Goal: Task Accomplishment & Management: Use online tool/utility

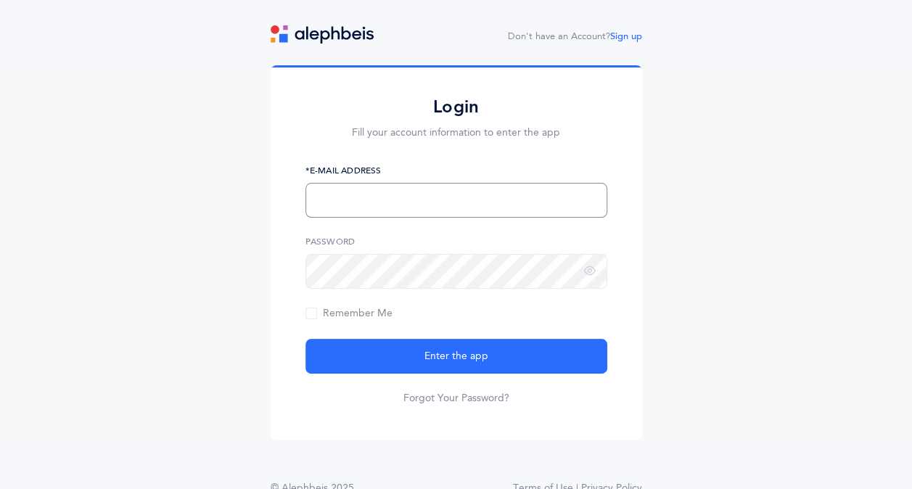
click at [376, 203] on input "text" at bounding box center [457, 200] width 302 height 35
type input "l"
type input "[EMAIL_ADDRESS][DOMAIN_NAME]"
click at [306, 339] on button "Enter the app" at bounding box center [457, 356] width 302 height 35
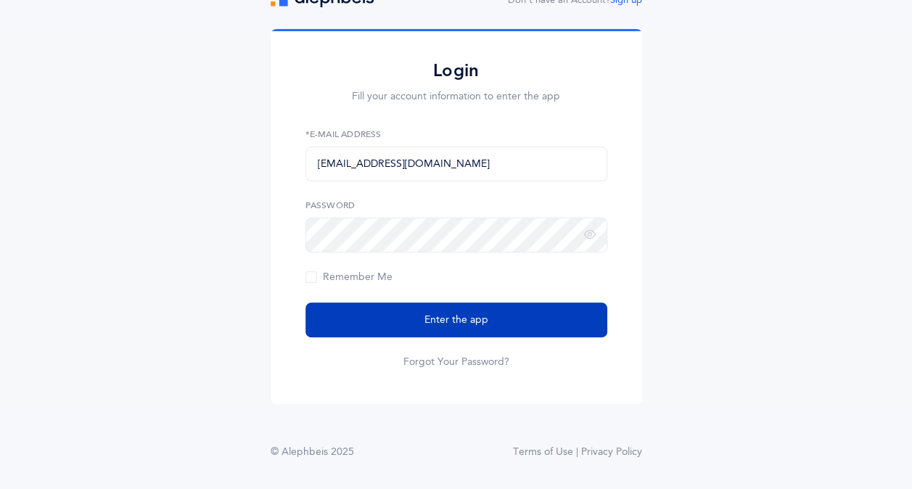
click at [356, 322] on button "Enter the app" at bounding box center [457, 320] width 302 height 35
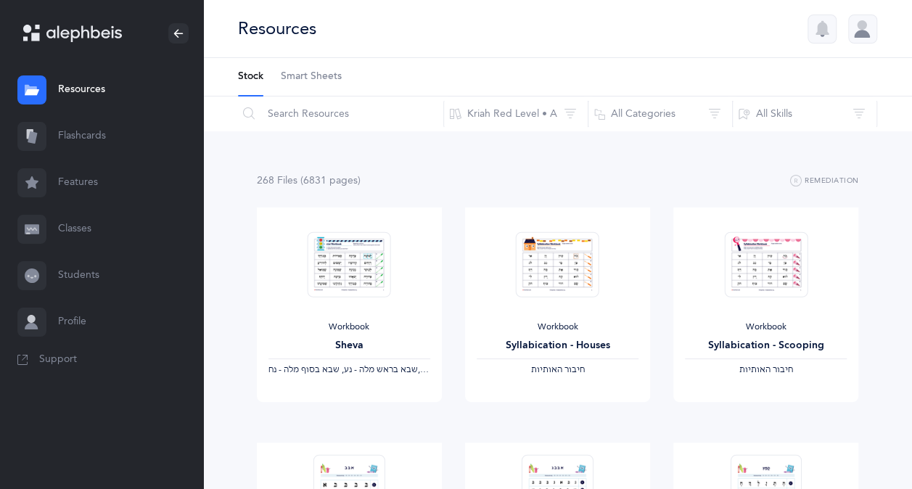
click at [81, 133] on link "Flashcards" at bounding box center [101, 136] width 203 height 46
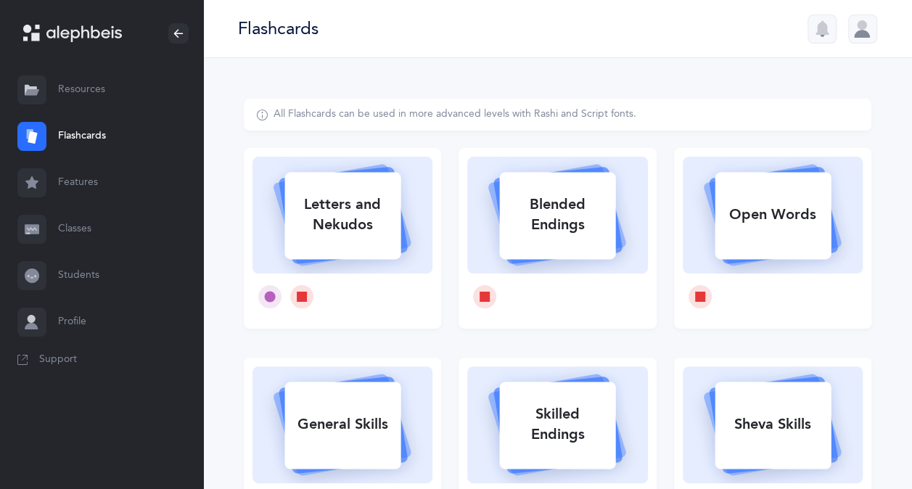
click at [269, 295] on icon at bounding box center [270, 296] width 11 height 11
select select
select select "single"
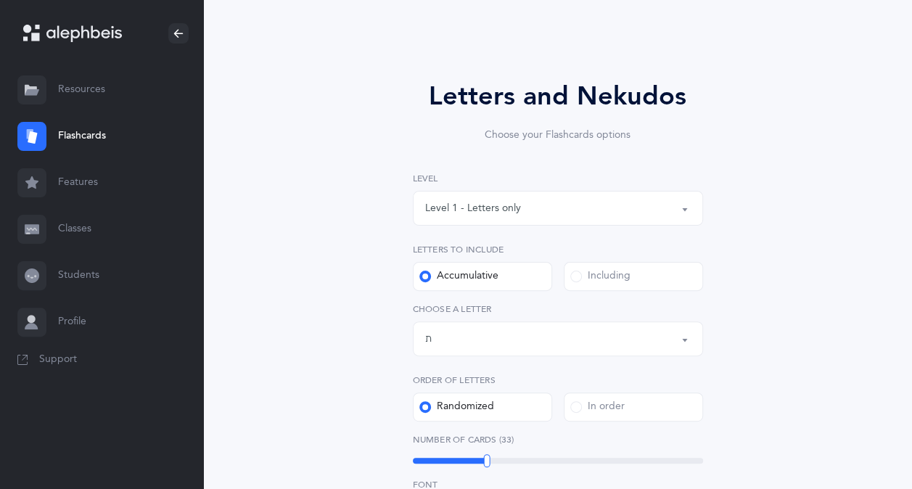
scroll to position [63, 0]
click at [575, 345] on div "Letters up until: ת" at bounding box center [558, 338] width 266 height 25
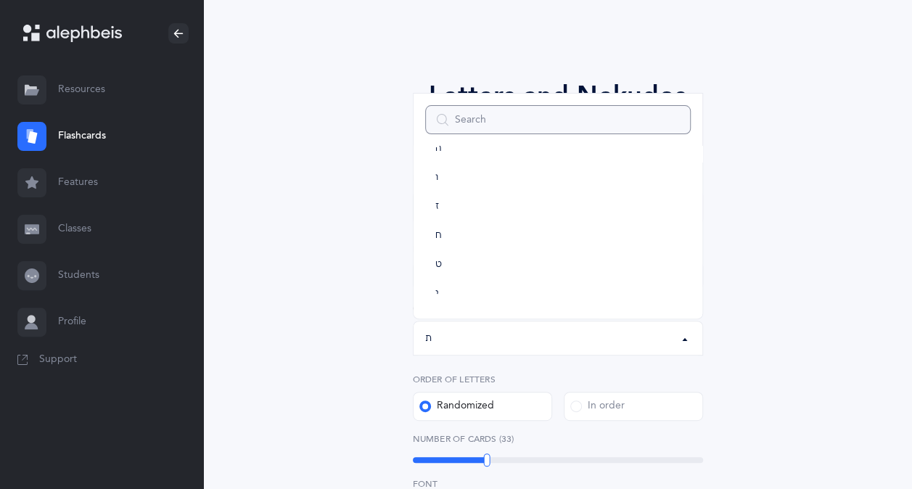
scroll to position [42, 0]
click at [521, 270] on link "ה" at bounding box center [558, 275] width 266 height 29
select select "5"
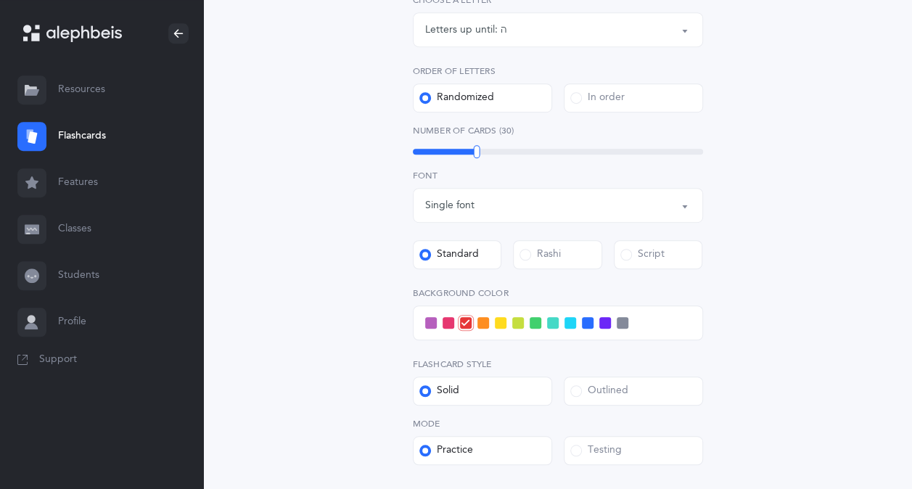
scroll to position [371, 0]
click at [448, 322] on span at bounding box center [449, 324] width 12 height 12
click at [0, 0] on input "checkbox" at bounding box center [0, 0] width 0 height 0
click at [463, 323] on span at bounding box center [466, 324] width 12 height 12
click at [0, 0] on input "checkbox" at bounding box center [0, 0] width 0 height 0
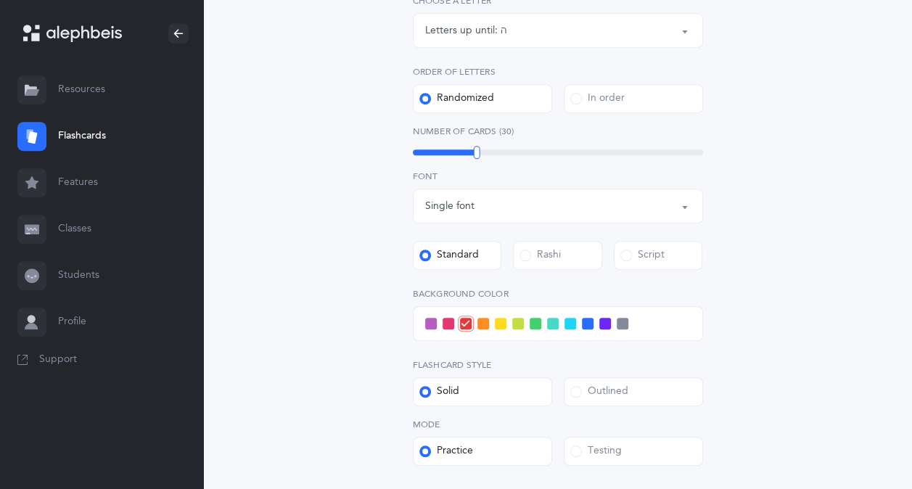
click at [444, 324] on span at bounding box center [449, 324] width 12 height 12
click at [0, 0] on input "checkbox" at bounding box center [0, 0] width 0 height 0
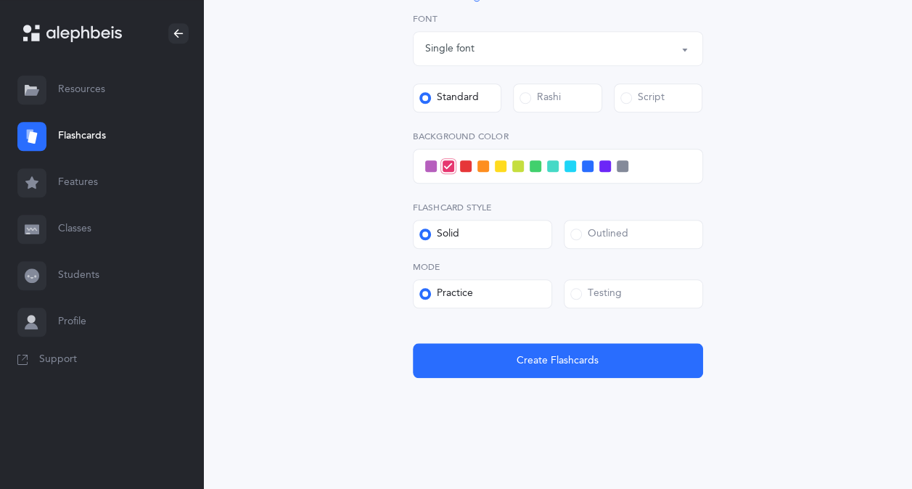
scroll to position [529, 0]
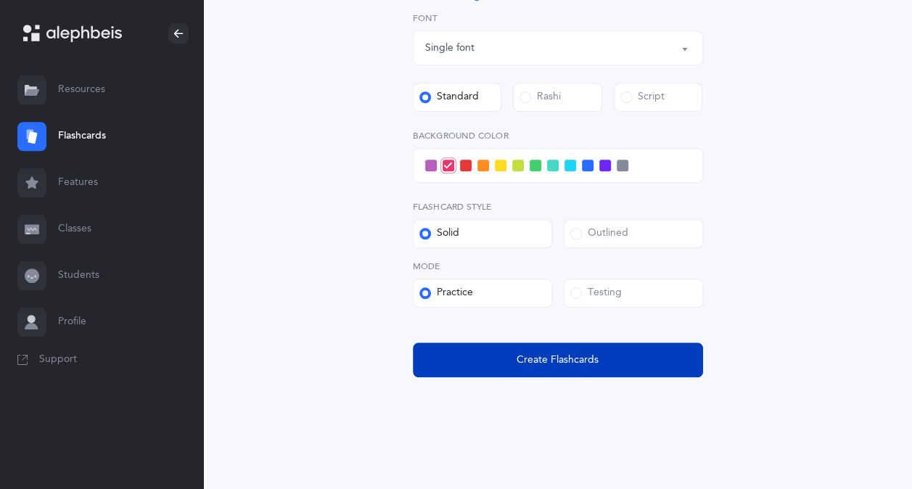
click at [537, 364] on span "Create Flashcards" at bounding box center [558, 360] width 82 height 15
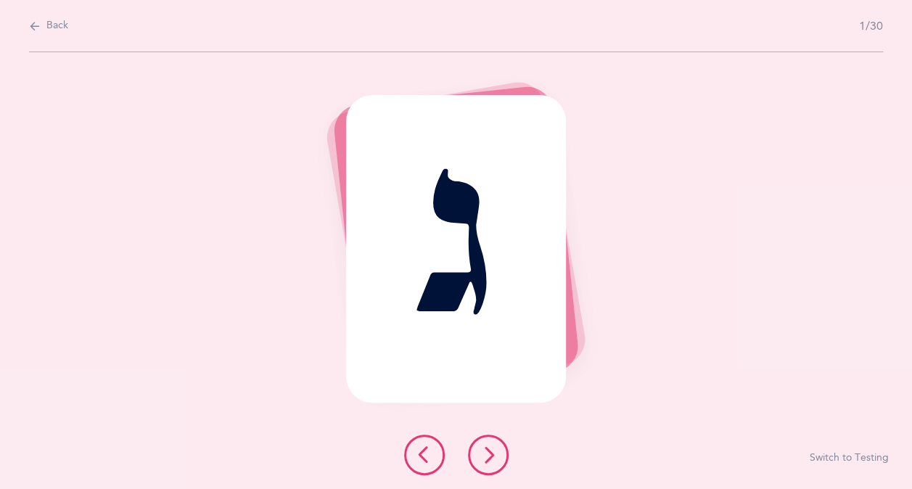
scroll to position [0, 0]
click at [493, 446] on icon at bounding box center [493, 454] width 17 height 17
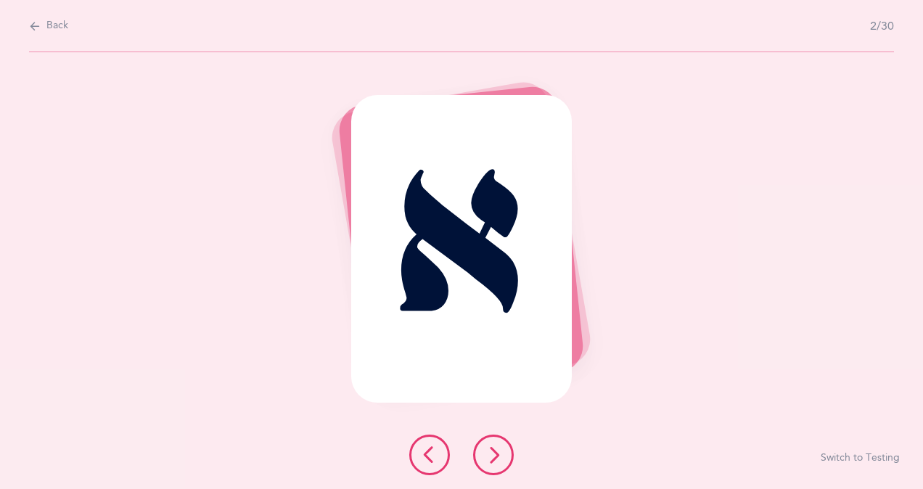
click at [493, 446] on icon at bounding box center [493, 454] width 17 height 17
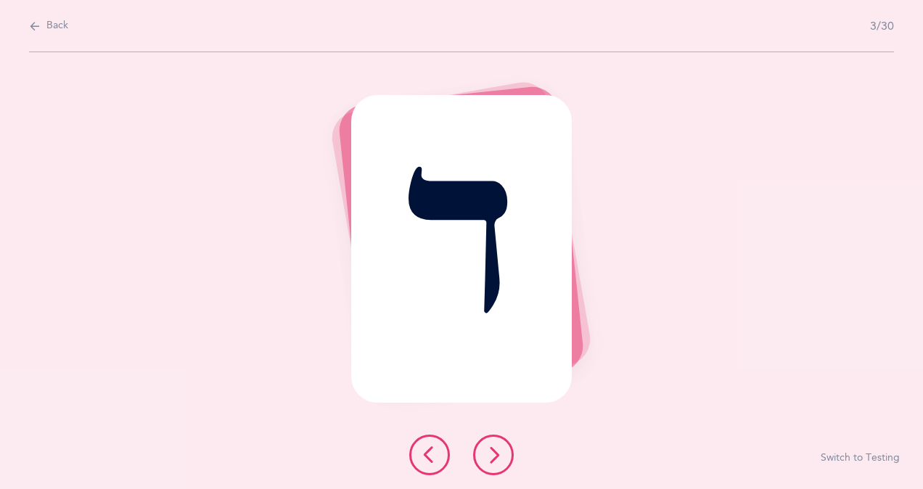
click at [493, 446] on icon at bounding box center [493, 454] width 17 height 17
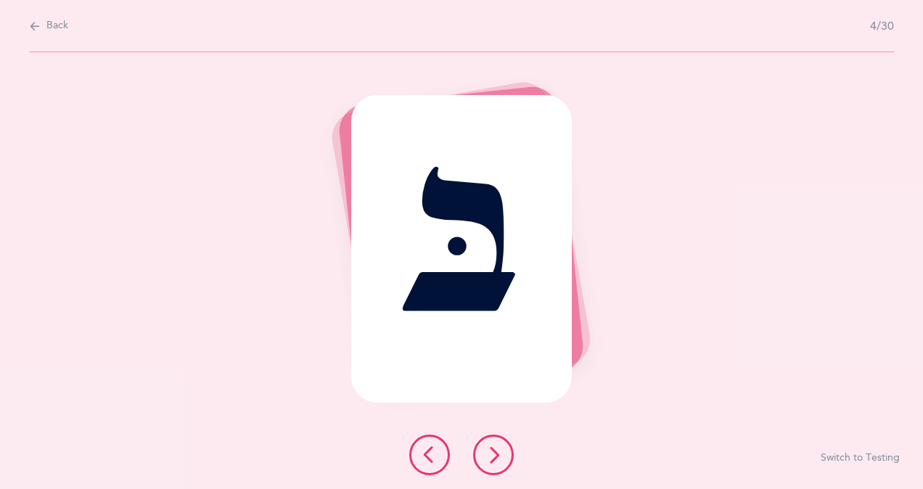
click at [493, 446] on icon at bounding box center [493, 454] width 17 height 17
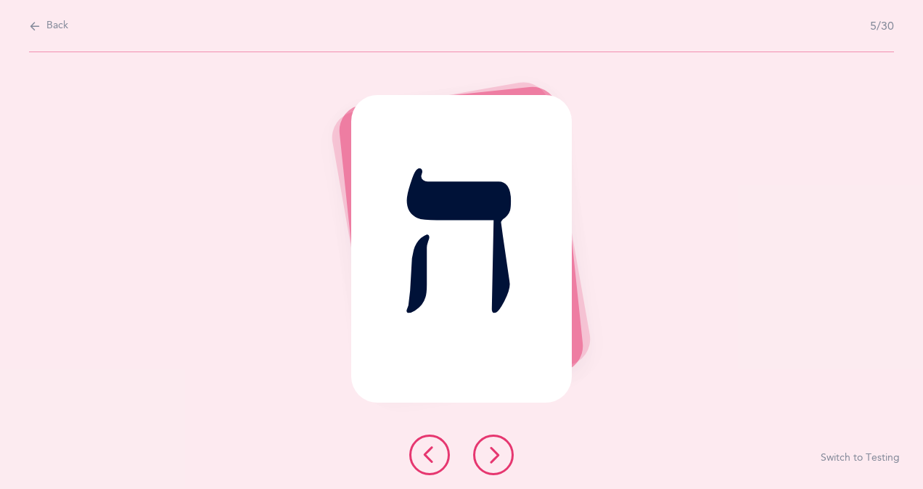
click at [493, 446] on icon at bounding box center [493, 454] width 17 height 17
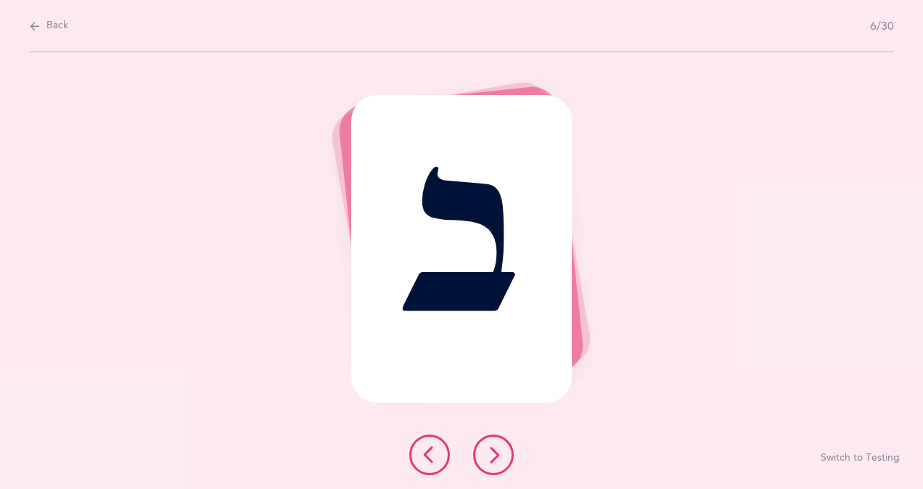
click at [493, 446] on icon at bounding box center [493, 454] width 17 height 17
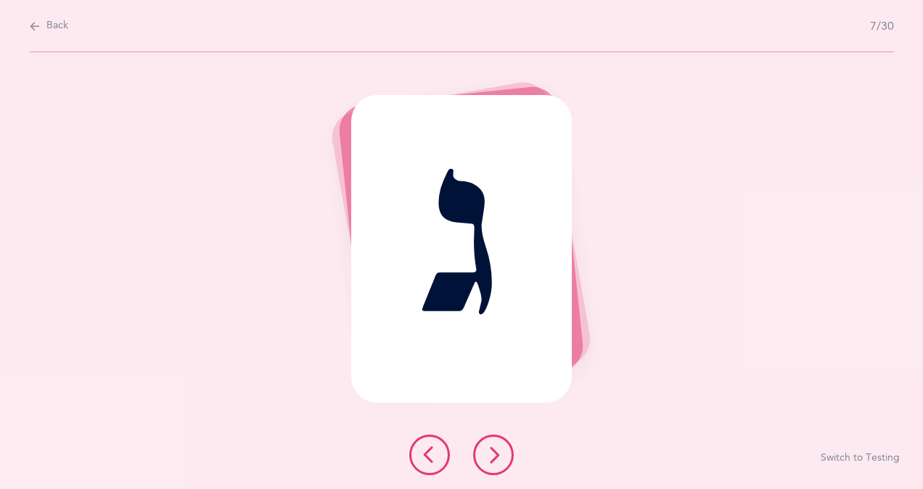
click at [493, 446] on icon at bounding box center [493, 454] width 17 height 17
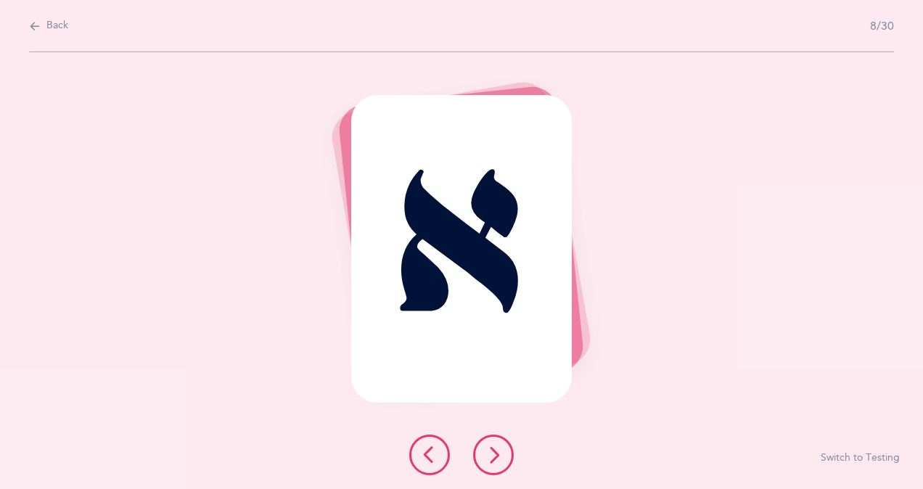
drag, startPoint x: 493, startPoint y: 446, endPoint x: 498, endPoint y: 461, distance: 15.2
click at [498, 461] on icon at bounding box center [493, 454] width 17 height 17
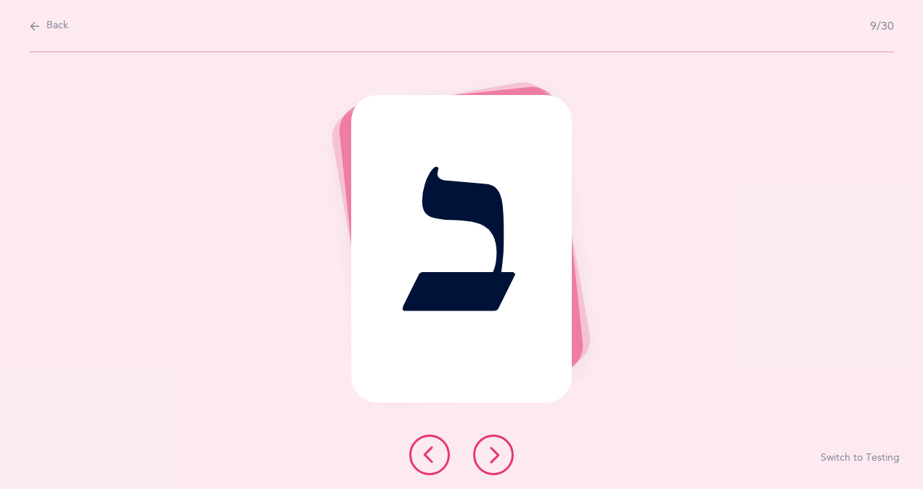
drag, startPoint x: 498, startPoint y: 461, endPoint x: 488, endPoint y: 459, distance: 10.4
click at [488, 459] on icon at bounding box center [493, 454] width 17 height 17
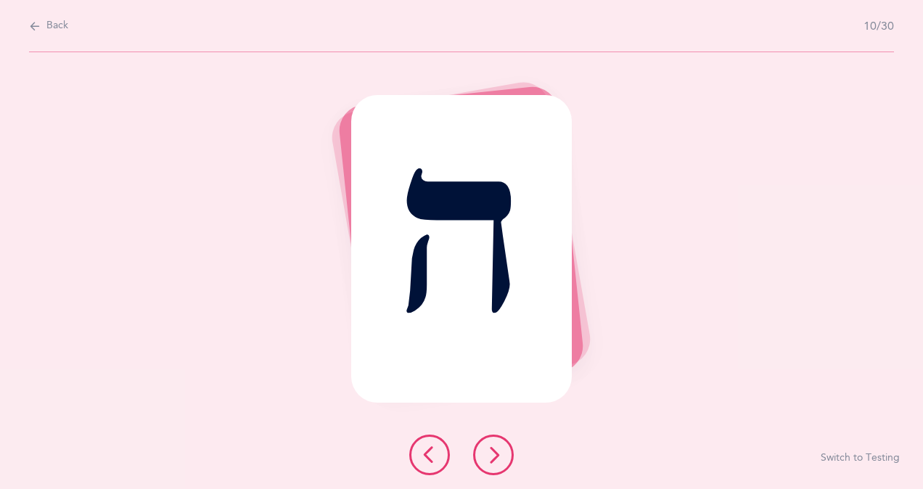
click at [486, 460] on icon at bounding box center [493, 454] width 17 height 17
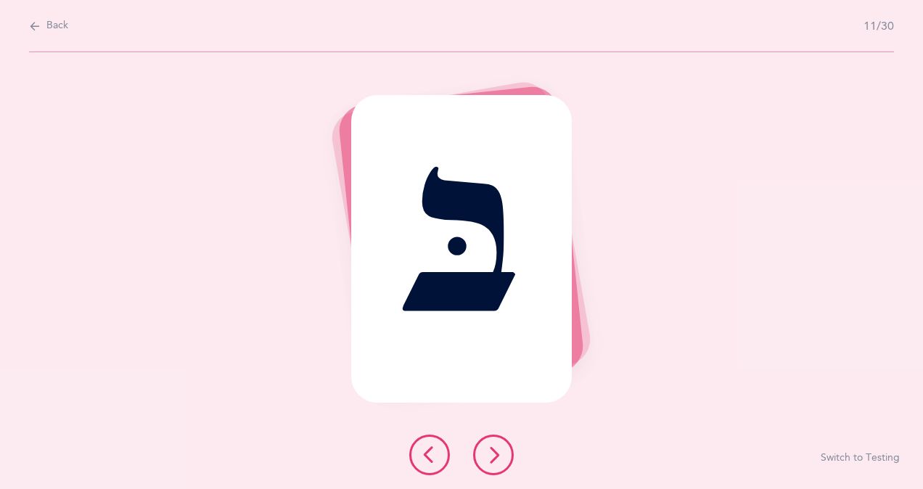
click at [486, 460] on icon at bounding box center [493, 454] width 17 height 17
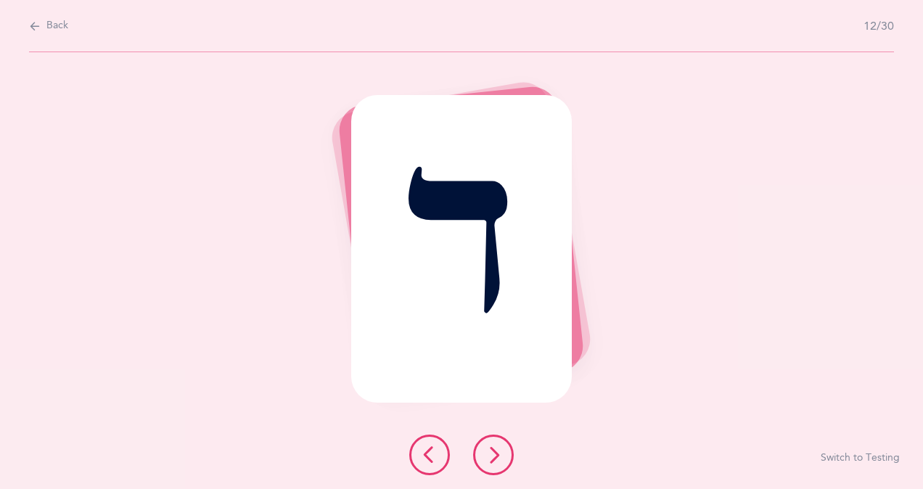
click at [486, 460] on icon at bounding box center [493, 454] width 17 height 17
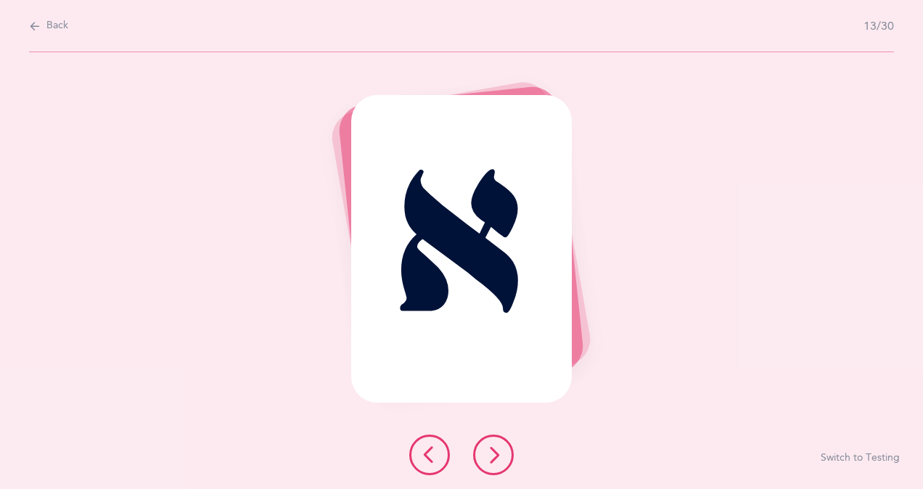
click at [486, 460] on icon at bounding box center [493, 454] width 17 height 17
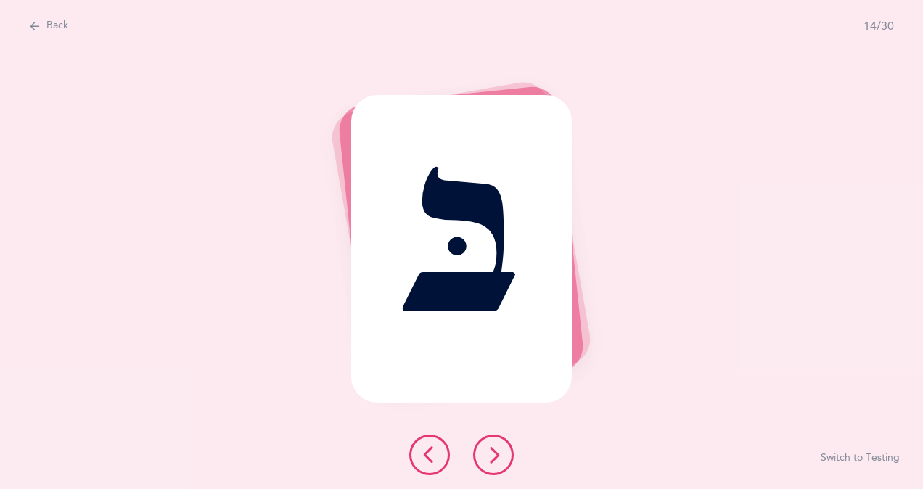
click at [484, 462] on button at bounding box center [493, 455] width 41 height 41
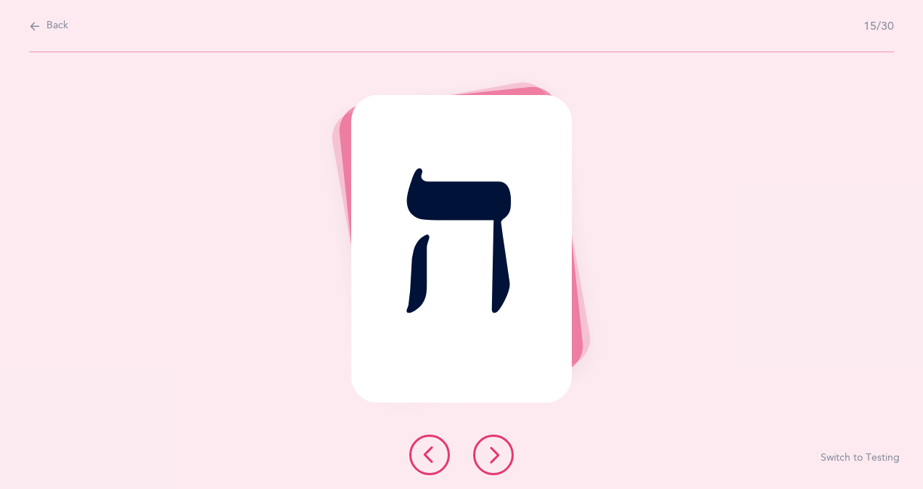
click at [482, 462] on button at bounding box center [493, 455] width 41 height 41
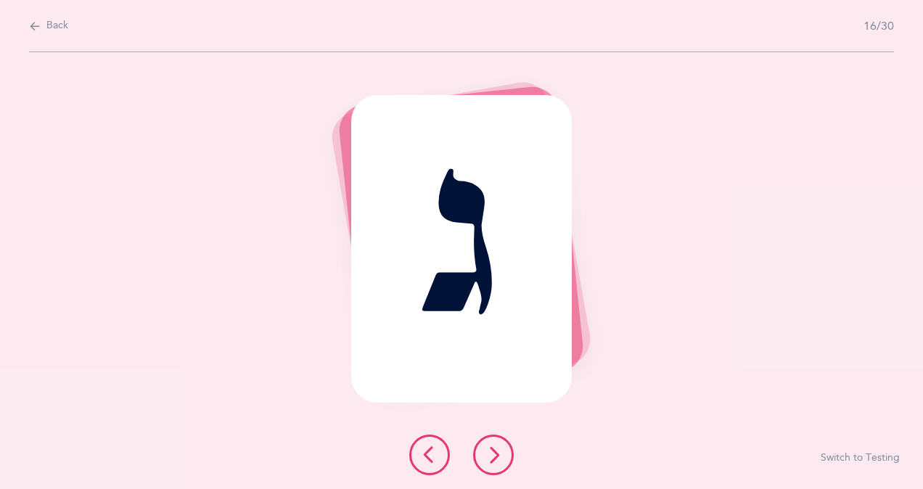
click at [440, 460] on button at bounding box center [429, 455] width 41 height 41
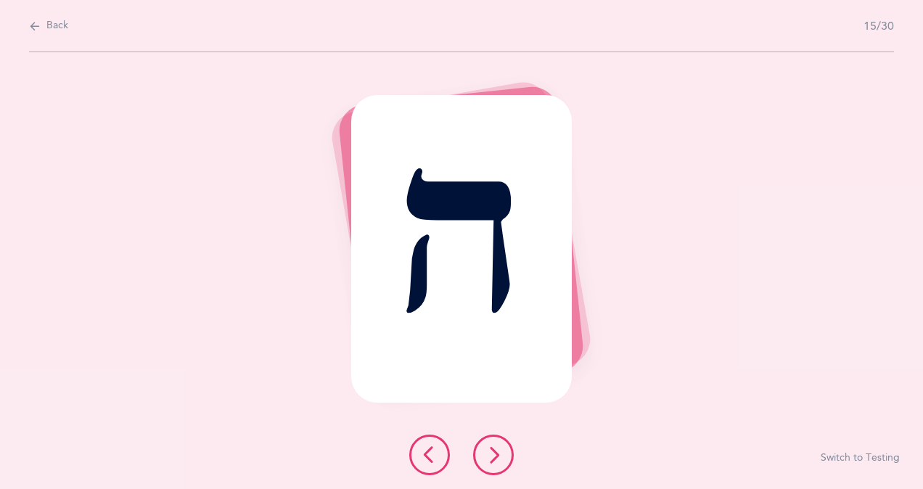
click at [440, 460] on button at bounding box center [429, 455] width 41 height 41
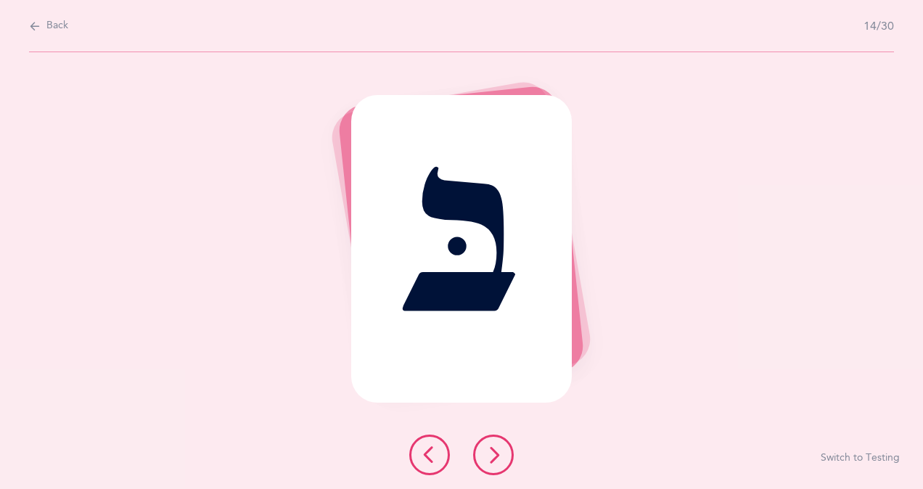
click at [498, 463] on icon at bounding box center [493, 454] width 17 height 17
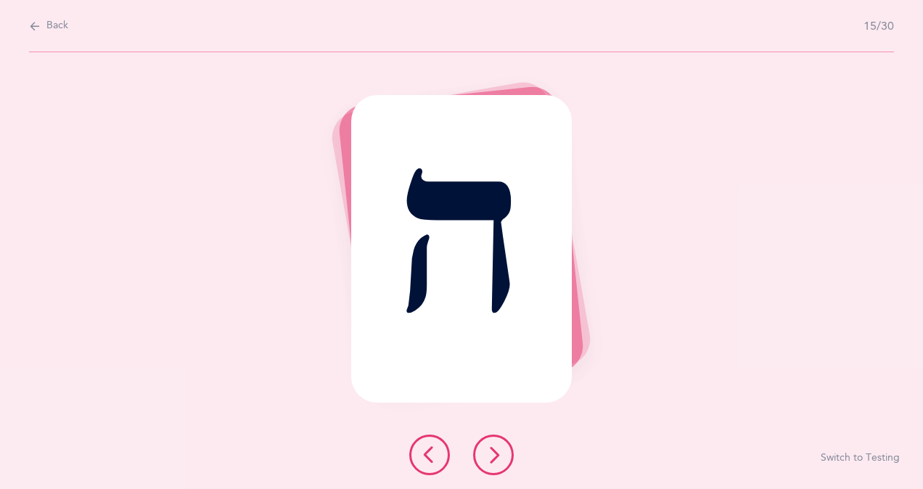
click at [498, 463] on icon at bounding box center [493, 454] width 17 height 17
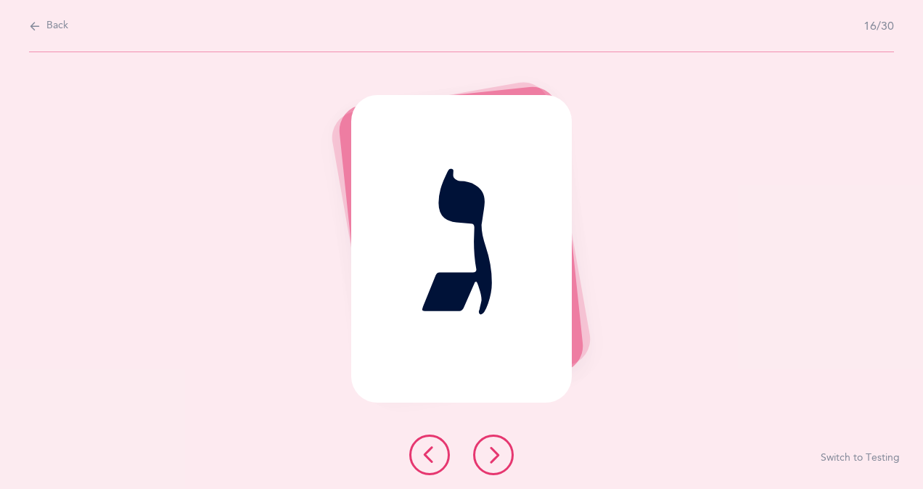
click at [498, 463] on icon at bounding box center [493, 454] width 17 height 17
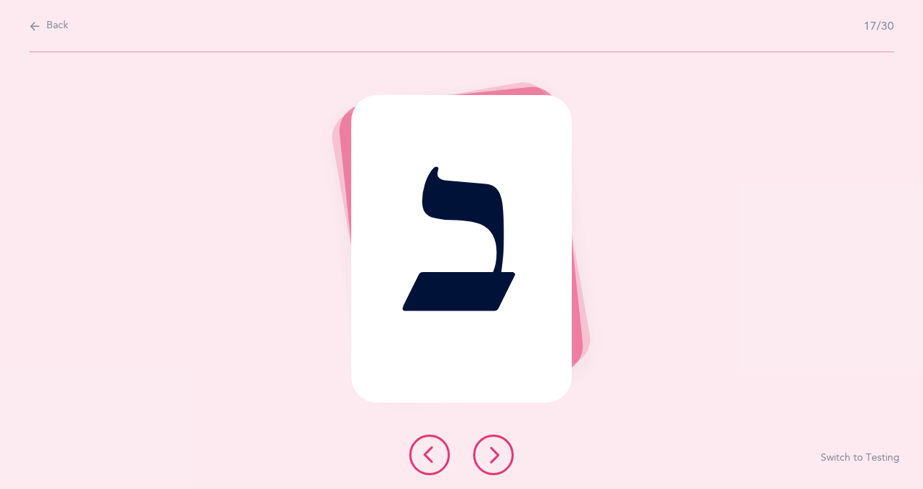
click at [498, 463] on icon at bounding box center [493, 454] width 17 height 17
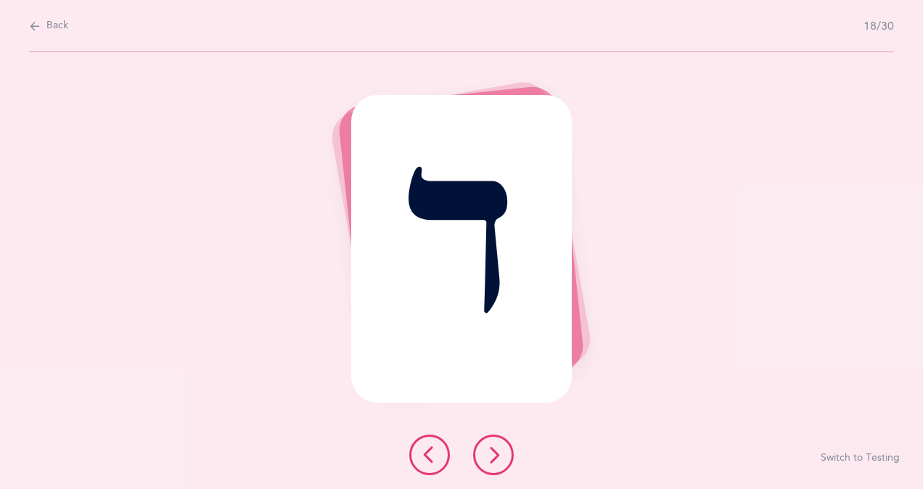
click at [498, 463] on icon at bounding box center [493, 454] width 17 height 17
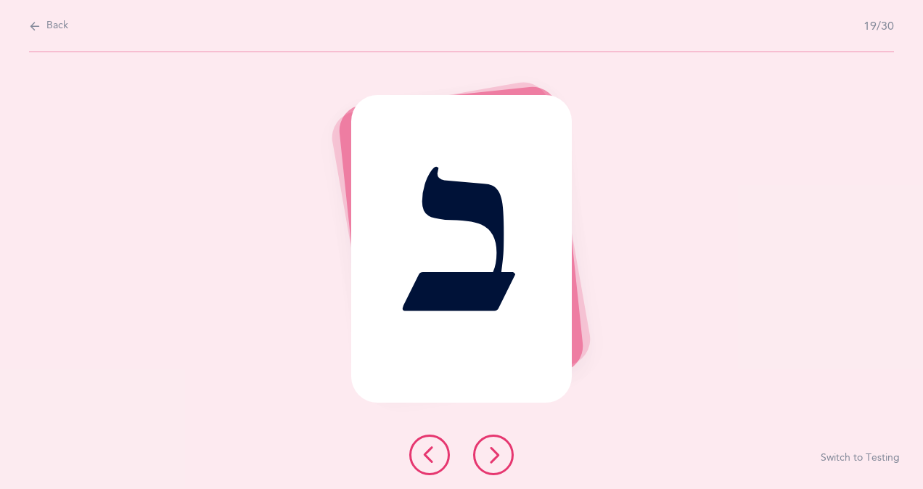
click at [498, 463] on icon at bounding box center [493, 454] width 17 height 17
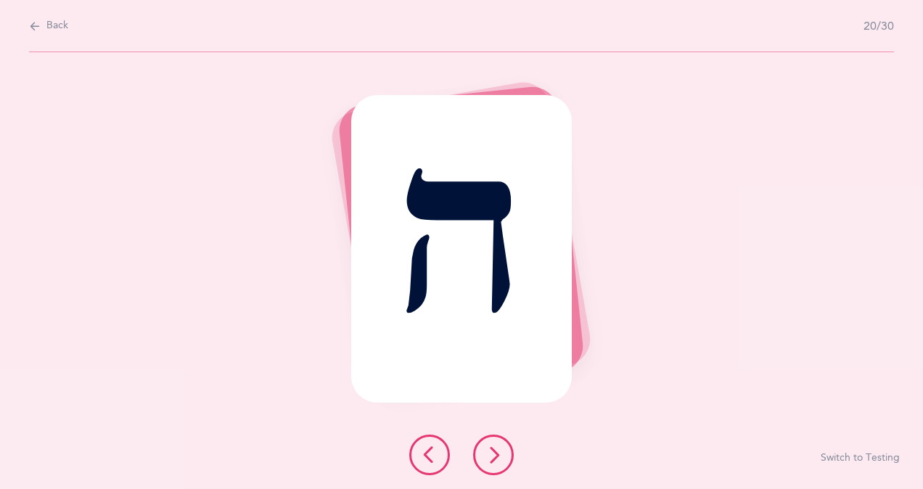
click at [498, 463] on icon at bounding box center [493, 454] width 17 height 17
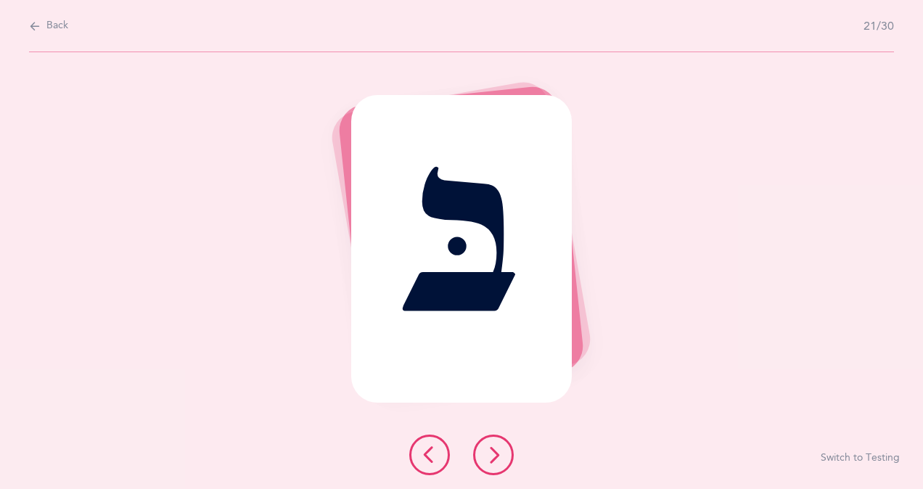
click at [498, 463] on icon at bounding box center [493, 454] width 17 height 17
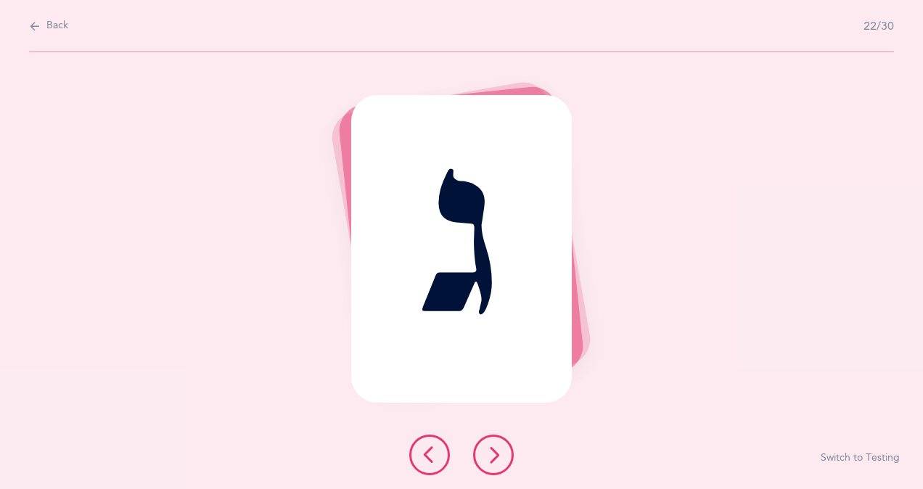
click at [498, 463] on icon at bounding box center [493, 454] width 17 height 17
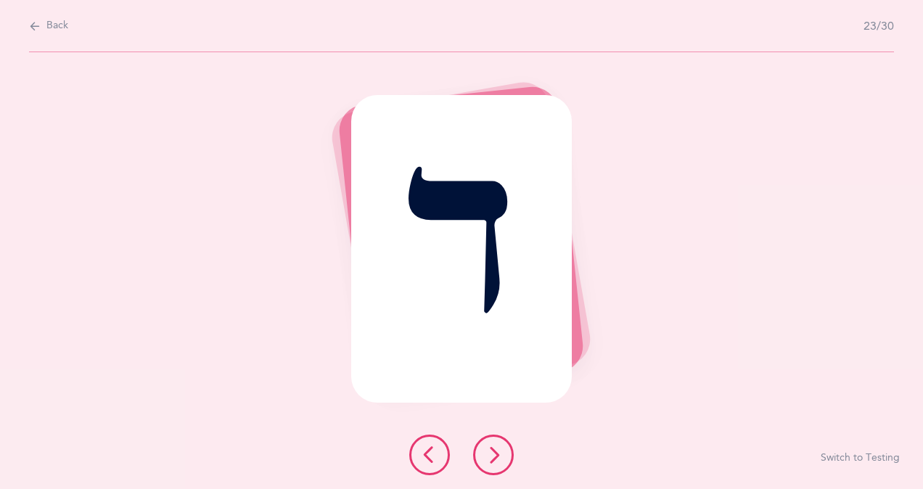
click at [498, 463] on icon at bounding box center [493, 454] width 17 height 17
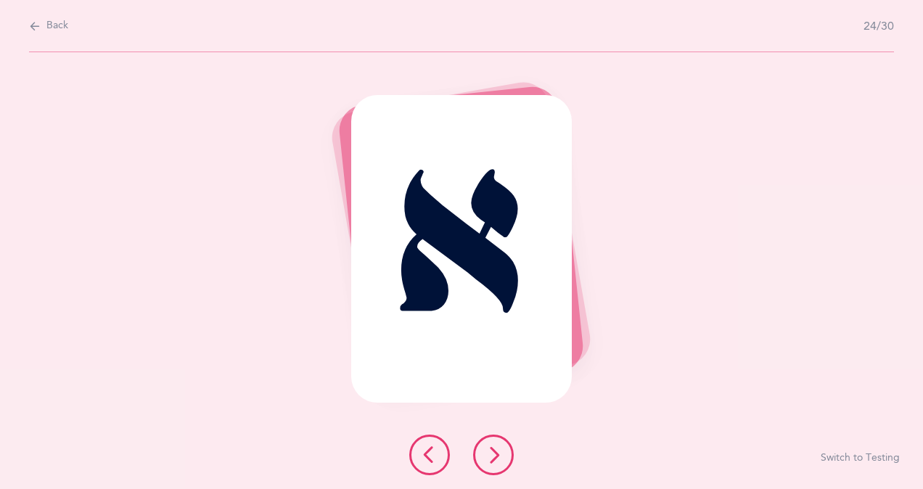
click at [498, 463] on icon at bounding box center [493, 454] width 17 height 17
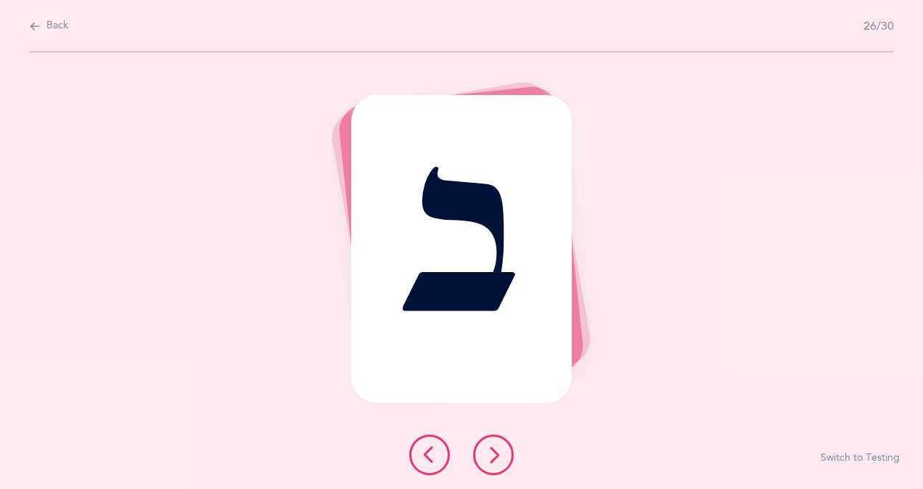
click at [498, 463] on icon at bounding box center [493, 454] width 17 height 17
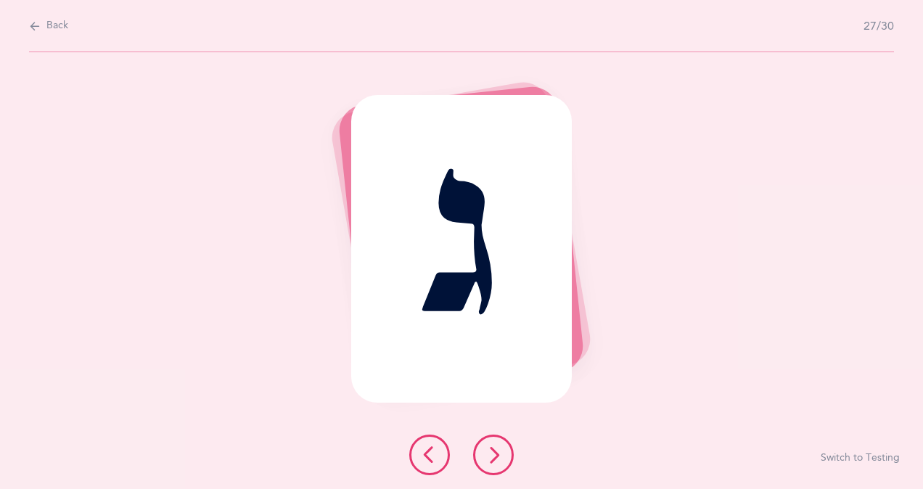
click at [498, 463] on icon at bounding box center [493, 454] width 17 height 17
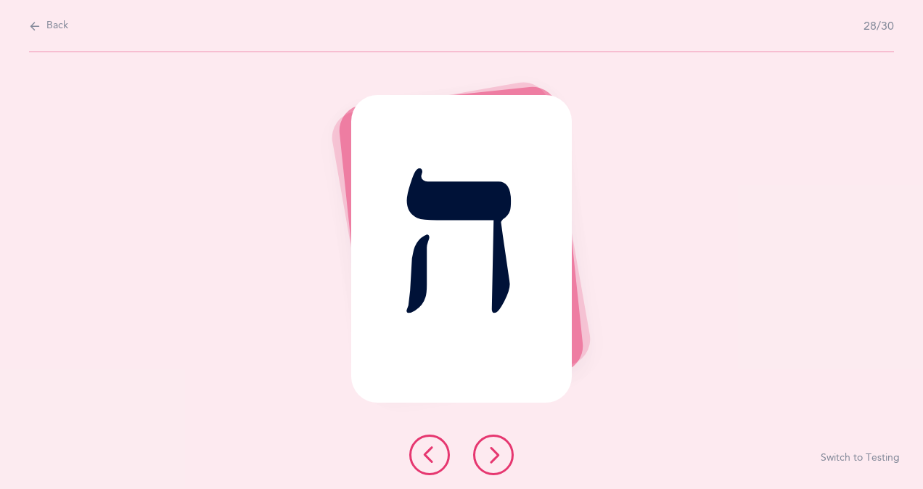
click at [498, 463] on icon at bounding box center [493, 454] width 17 height 17
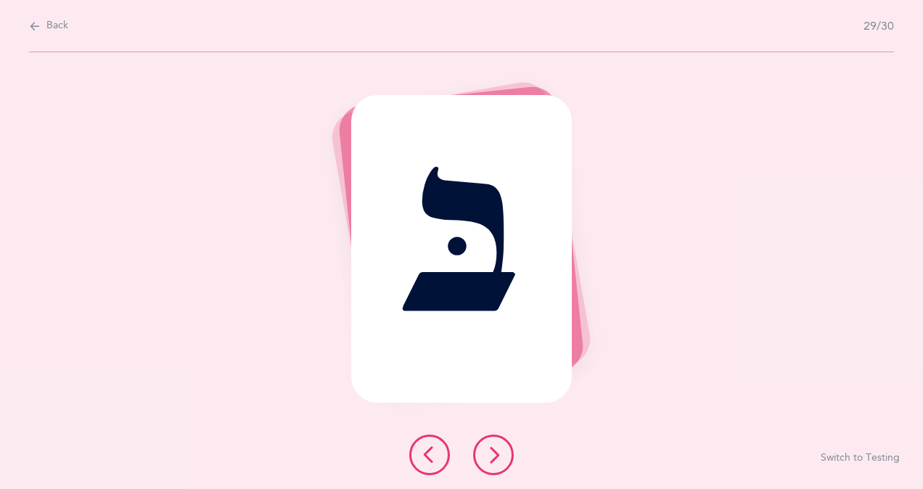
click at [498, 463] on icon at bounding box center [493, 454] width 17 height 17
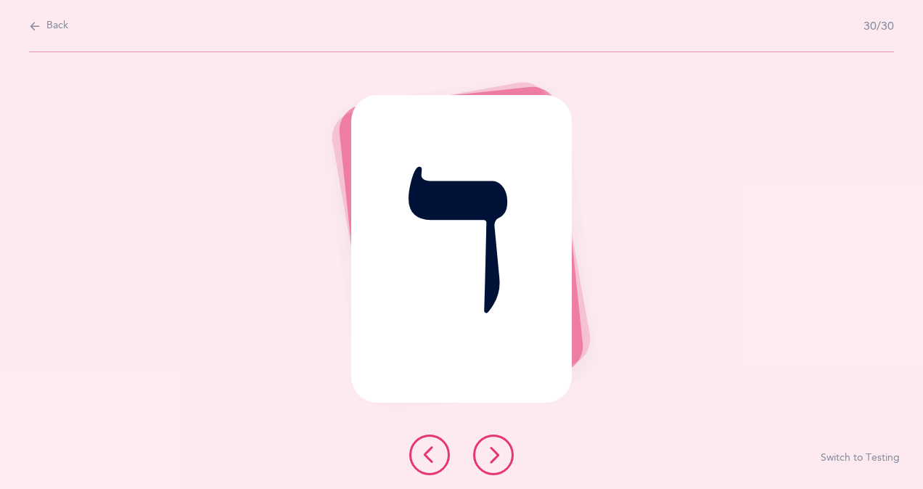
click at [498, 463] on icon at bounding box center [493, 454] width 17 height 17
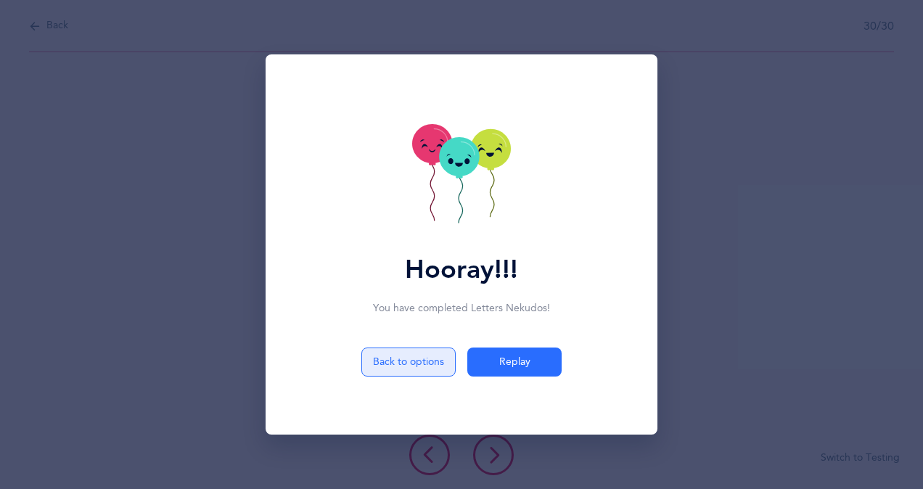
click at [406, 363] on button "Back to options" at bounding box center [408, 362] width 94 height 29
select select "5"
select select "single"
